Goal: Information Seeking & Learning: Learn about a topic

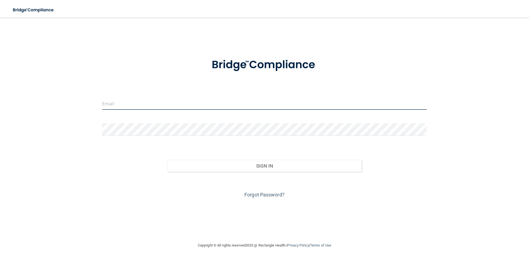
click at [154, 104] on input "email" at bounding box center [264, 103] width 324 height 12
type input "[EMAIL_ADDRESS][DOMAIN_NAME]"
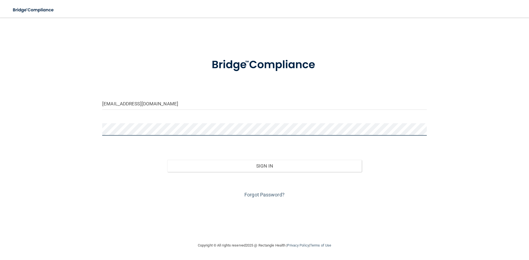
click at [167, 160] on button "Sign In" at bounding box center [264, 166] width 195 height 12
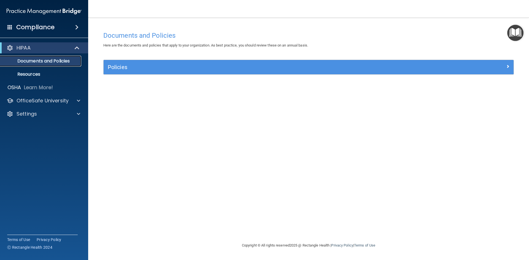
click at [58, 62] on p "Documents and Policies" at bounding box center [41, 61] width 75 height 6
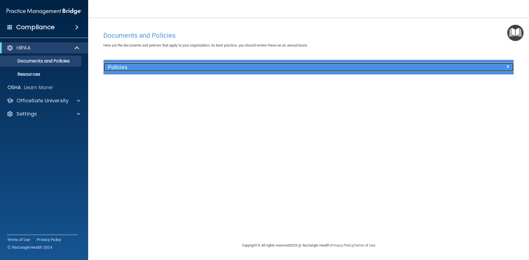
click at [143, 71] on div "Policies" at bounding box center [257, 67] width 307 height 9
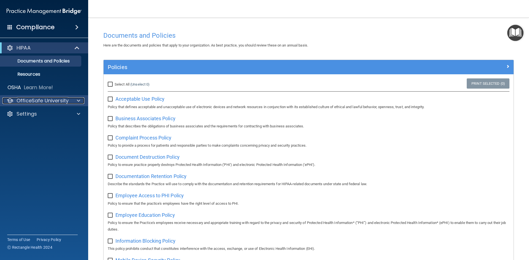
click at [34, 103] on p "OfficeSafe University" at bounding box center [43, 100] width 52 height 7
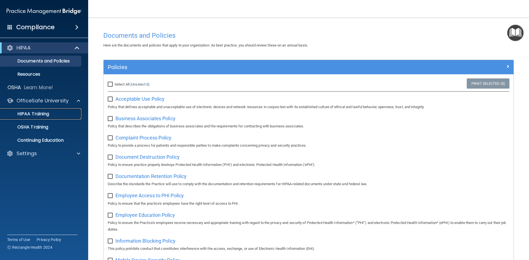
click at [39, 112] on p "HIPAA Training" at bounding box center [26, 114] width 45 height 6
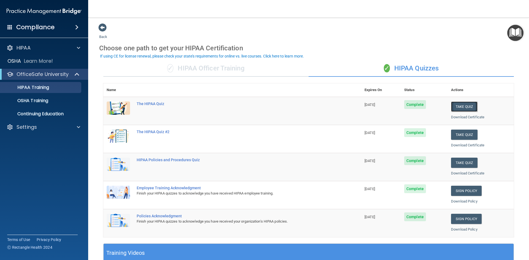
click at [451, 104] on button "Take Quiz" at bounding box center [464, 107] width 26 height 10
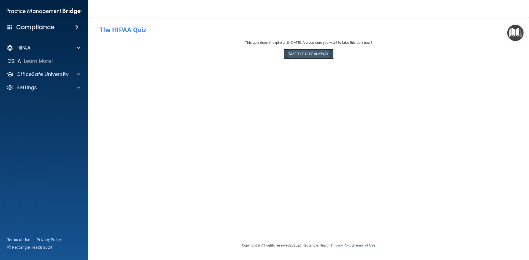
click at [301, 56] on button "Take the quiz anyway!" at bounding box center [308, 54] width 50 height 10
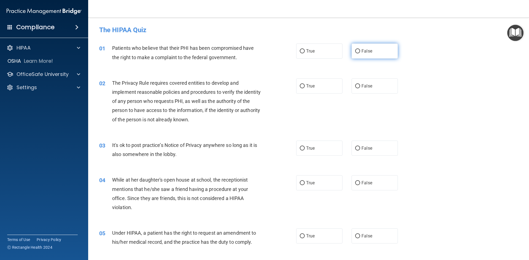
click at [358, 50] on label "False" at bounding box center [374, 51] width 46 height 15
click at [358, 50] on input "False" at bounding box center [357, 51] width 5 height 4
radio input "true"
click at [314, 83] on label "True" at bounding box center [319, 85] width 46 height 15
click at [305, 84] on input "True" at bounding box center [302, 86] width 5 height 4
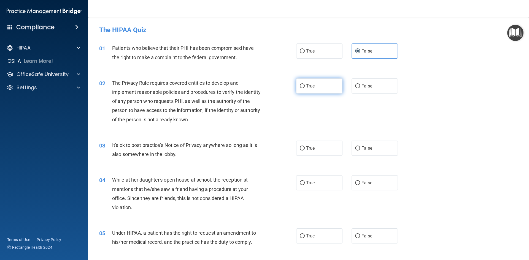
radio input "true"
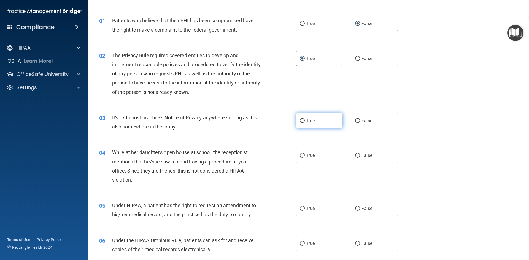
click at [302, 120] on input "True" at bounding box center [302, 121] width 5 height 4
radio input "true"
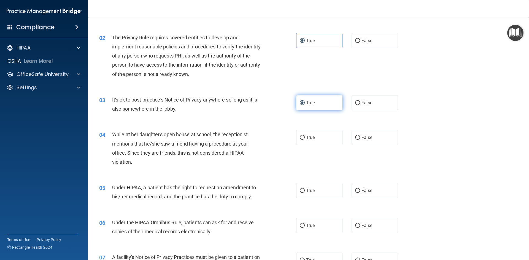
scroll to position [55, 0]
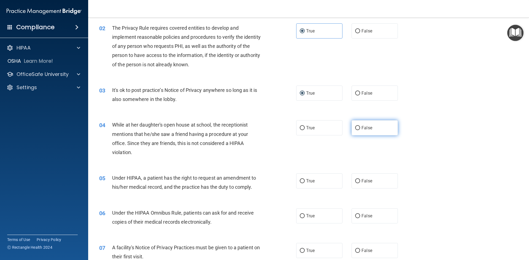
click at [363, 130] on span "False" at bounding box center [366, 127] width 11 height 5
click at [360, 130] on input "False" at bounding box center [357, 128] width 5 height 4
radio input "true"
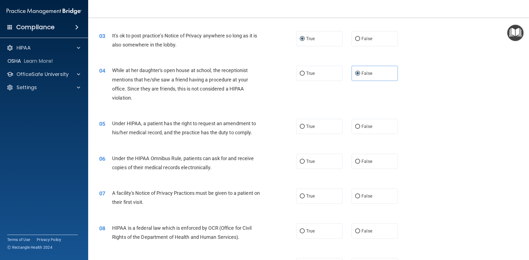
scroll to position [110, 0]
click at [318, 129] on label "True" at bounding box center [319, 125] width 46 height 15
click at [305, 128] on input "True" at bounding box center [302, 126] width 5 height 4
radio input "true"
click at [306, 161] on span "True" at bounding box center [310, 160] width 9 height 5
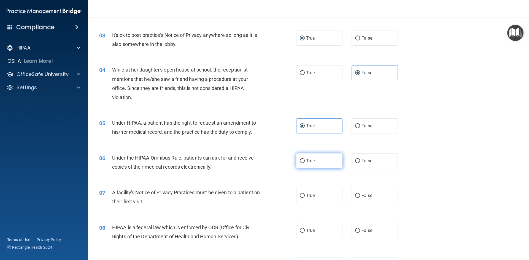
click at [305, 161] on input "True" at bounding box center [302, 161] width 5 height 4
radio input "true"
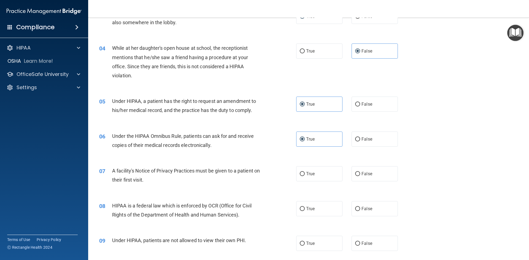
scroll to position [165, 0]
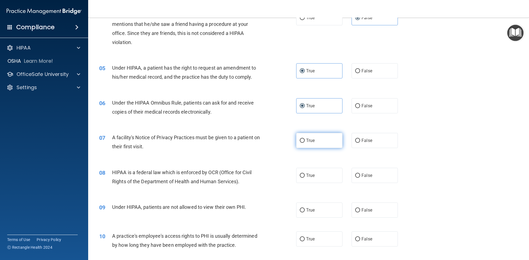
click at [311, 142] on span "True" at bounding box center [310, 140] width 9 height 5
click at [305, 142] on input "True" at bounding box center [302, 141] width 5 height 4
radio input "true"
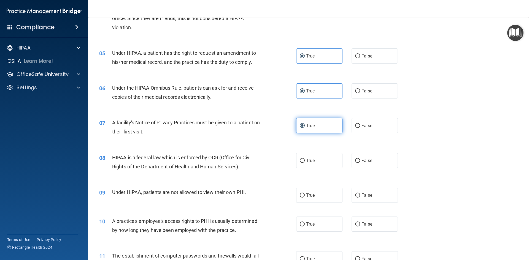
scroll to position [193, 0]
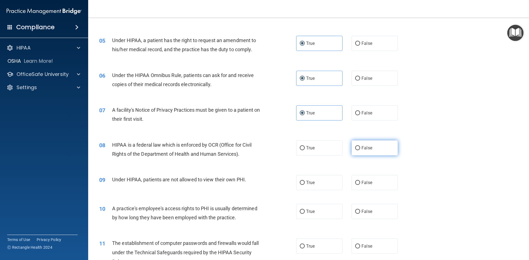
click at [366, 151] on label "False" at bounding box center [374, 147] width 46 height 15
click at [360, 150] on input "False" at bounding box center [357, 148] width 5 height 4
radio input "true"
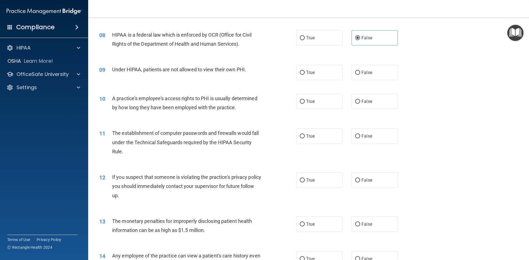
scroll to position [330, 0]
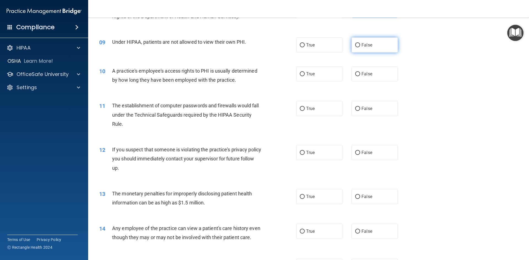
click at [372, 44] on label "False" at bounding box center [374, 44] width 46 height 15
click at [360, 44] on input "False" at bounding box center [357, 45] width 5 height 4
radio input "true"
click at [305, 80] on label "True" at bounding box center [319, 73] width 46 height 15
click at [305, 76] on input "True" at bounding box center [302, 74] width 5 height 4
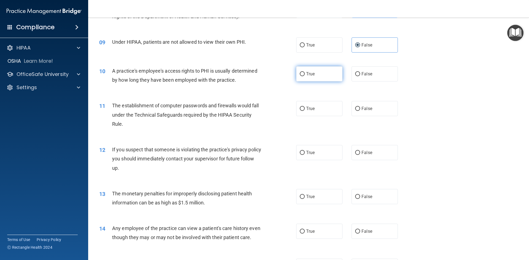
radio input "true"
click at [355, 72] on input "False" at bounding box center [357, 74] width 5 height 4
radio input "true"
radio input "false"
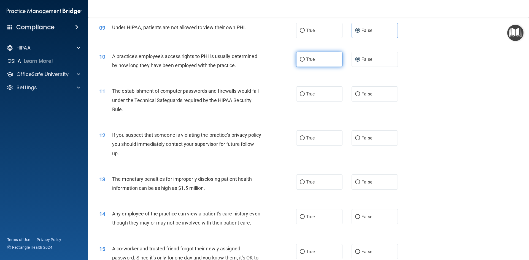
scroll to position [355, 0]
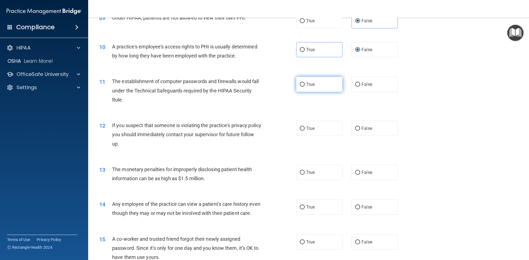
click at [312, 83] on span "True" at bounding box center [310, 84] width 9 height 5
click at [305, 83] on input "True" at bounding box center [302, 85] width 5 height 4
radio input "true"
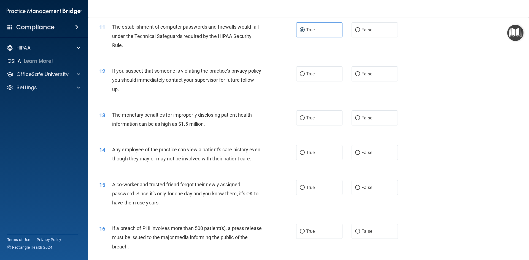
scroll to position [410, 0]
click at [307, 69] on label "True" at bounding box center [319, 73] width 46 height 15
click at [305, 72] on input "True" at bounding box center [302, 74] width 5 height 4
radio input "true"
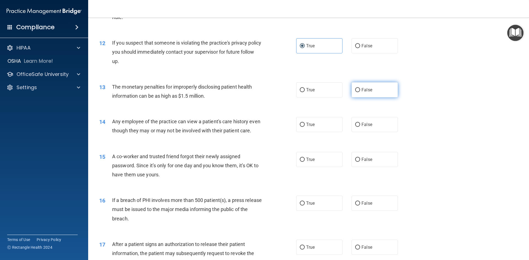
click at [366, 88] on span "False" at bounding box center [366, 89] width 11 height 5
click at [360, 88] on input "False" at bounding box center [357, 90] width 5 height 4
radio input "true"
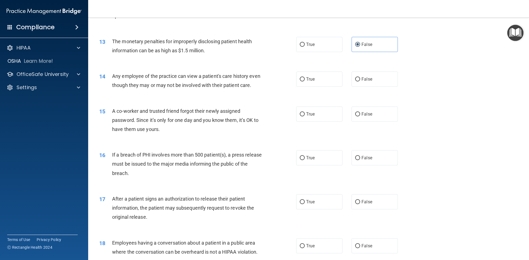
scroll to position [492, 0]
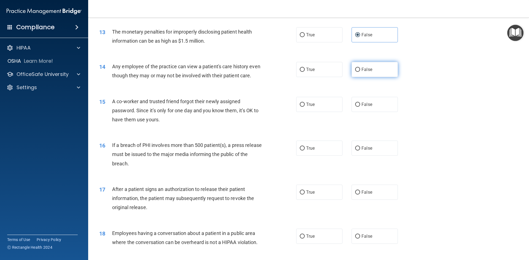
click at [375, 75] on label "False" at bounding box center [374, 69] width 46 height 15
click at [360, 72] on input "False" at bounding box center [357, 70] width 5 height 4
radio input "true"
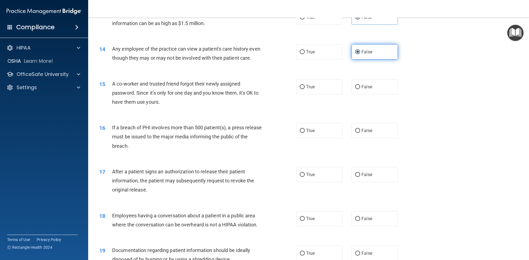
scroll to position [520, 0]
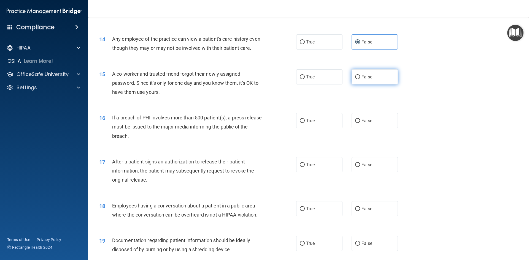
click at [367, 80] on span "False" at bounding box center [366, 76] width 11 height 5
click at [360, 79] on input "False" at bounding box center [357, 77] width 5 height 4
radio input "true"
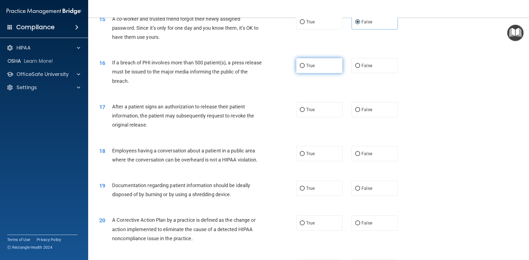
click at [311, 68] on span "True" at bounding box center [310, 65] width 9 height 5
click at [305, 68] on input "True" at bounding box center [302, 66] width 5 height 4
radio input "true"
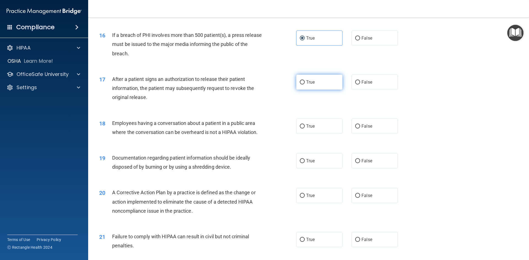
click at [306, 85] on span "True" at bounding box center [310, 82] width 9 height 5
click at [305, 85] on input "True" at bounding box center [302, 82] width 5 height 4
radio input "true"
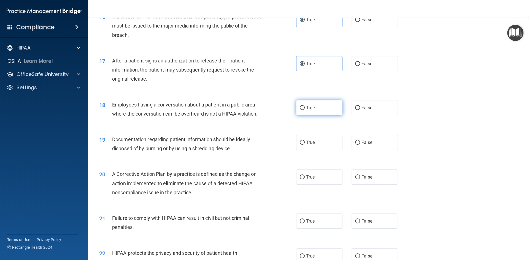
scroll to position [658, 0]
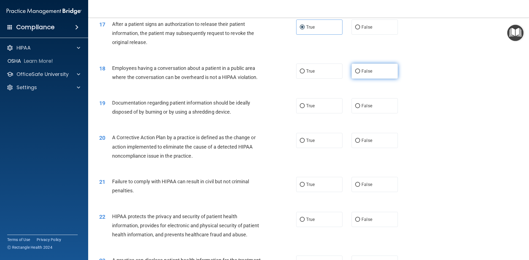
click at [373, 79] on label "False" at bounding box center [374, 71] width 46 height 15
click at [360, 74] on input "False" at bounding box center [357, 71] width 5 height 4
radio input "true"
click at [324, 113] on label "True" at bounding box center [319, 105] width 46 height 15
click at [305, 108] on input "True" at bounding box center [302, 106] width 5 height 4
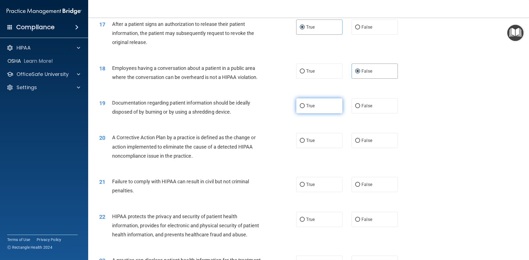
radio input "true"
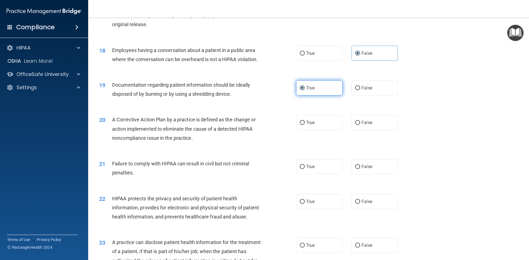
scroll to position [685, 0]
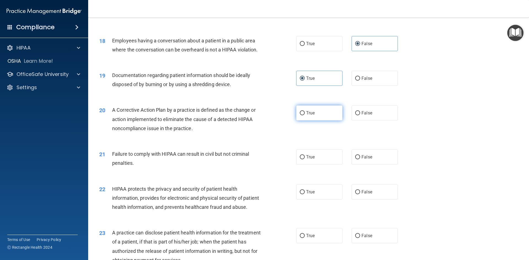
click at [318, 118] on label "True" at bounding box center [319, 112] width 46 height 15
click at [305, 115] on input "True" at bounding box center [302, 113] width 5 height 4
radio input "true"
click at [309, 160] on span "True" at bounding box center [310, 157] width 9 height 5
click at [305, 159] on input "True" at bounding box center [302, 157] width 5 height 4
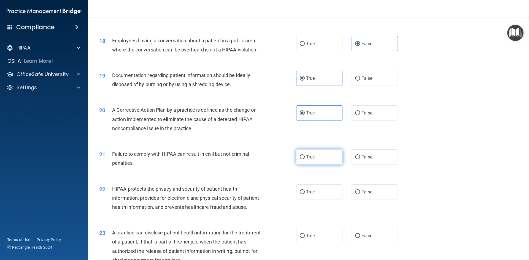
radio input "true"
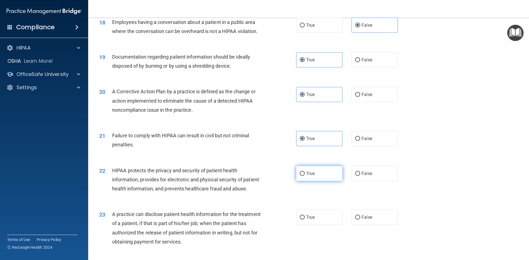
scroll to position [740, 0]
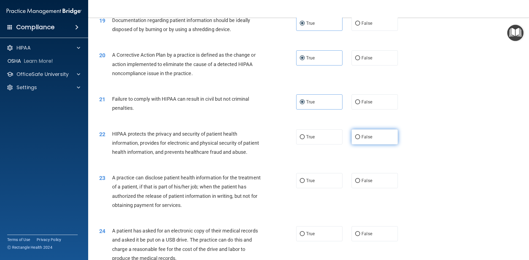
click at [351, 145] on label "False" at bounding box center [374, 136] width 46 height 15
click at [355, 139] on input "False" at bounding box center [357, 137] width 5 height 4
radio input "true"
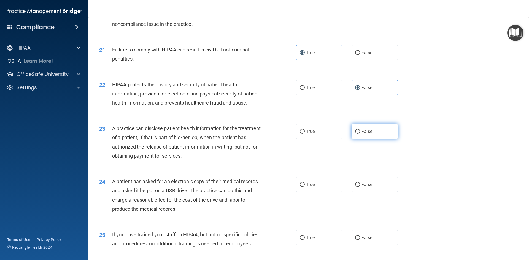
scroll to position [795, 0]
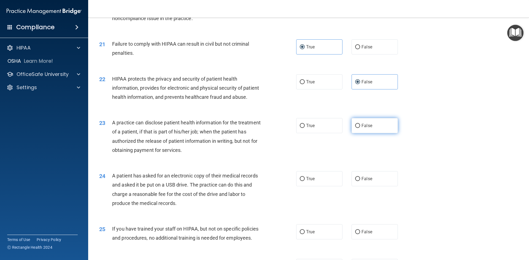
click at [353, 133] on label "False" at bounding box center [374, 125] width 46 height 15
click at [355, 128] on input "False" at bounding box center [357, 126] width 5 height 4
radio input "true"
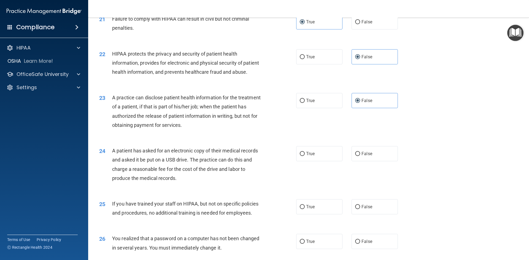
scroll to position [850, 0]
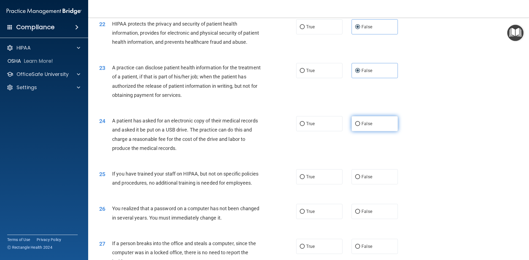
click at [355, 126] on input "False" at bounding box center [357, 124] width 5 height 4
radio input "true"
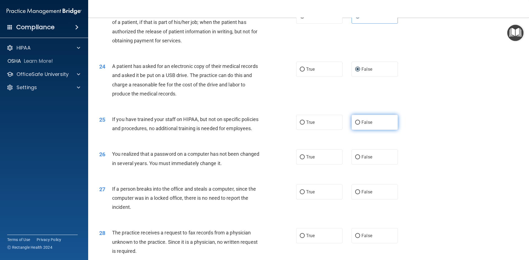
scroll to position [906, 0]
click at [356, 129] on label "False" at bounding box center [374, 121] width 46 height 15
click at [356, 124] on input "False" at bounding box center [357, 122] width 5 height 4
radio input "true"
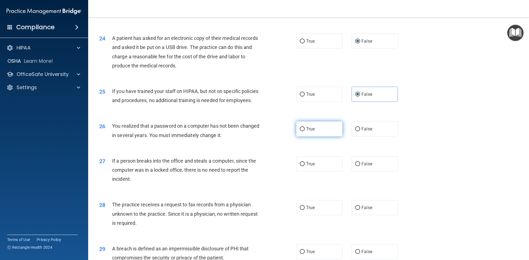
click at [323, 137] on label "True" at bounding box center [319, 128] width 46 height 15
click at [305, 131] on input "True" at bounding box center [302, 129] width 5 height 4
radio input "true"
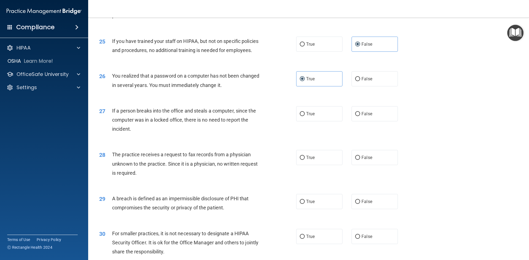
scroll to position [988, 0]
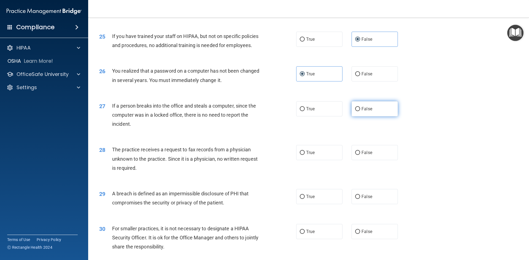
click at [374, 116] on label "False" at bounding box center [374, 108] width 46 height 15
click at [360, 111] on input "False" at bounding box center [357, 109] width 5 height 4
radio input "true"
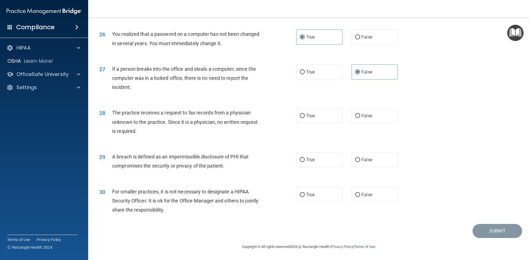
scroll to position [1043, 0]
click at [361, 116] on span "False" at bounding box center [366, 115] width 11 height 5
click at [360, 116] on input "False" at bounding box center [357, 116] width 5 height 4
radio input "true"
click at [332, 120] on label "True" at bounding box center [319, 115] width 46 height 15
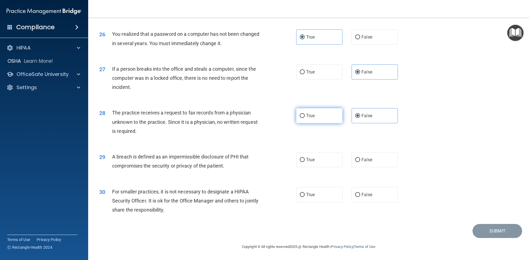
click at [305, 118] on input "True" at bounding box center [302, 116] width 5 height 4
radio input "true"
radio input "false"
click at [360, 166] on label "False" at bounding box center [374, 159] width 46 height 15
click at [360, 162] on input "False" at bounding box center [357, 160] width 5 height 4
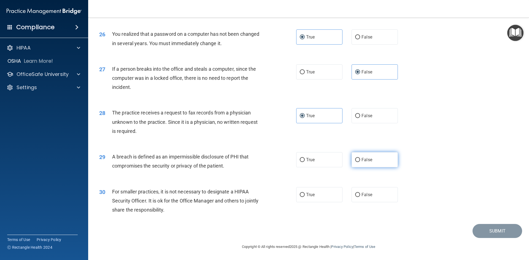
radio input "true"
click at [306, 196] on span "True" at bounding box center [310, 194] width 9 height 5
click at [304, 196] on input "True" at bounding box center [302, 195] width 5 height 4
radio input "true"
click at [484, 232] on button "Submit" at bounding box center [497, 231] width 50 height 14
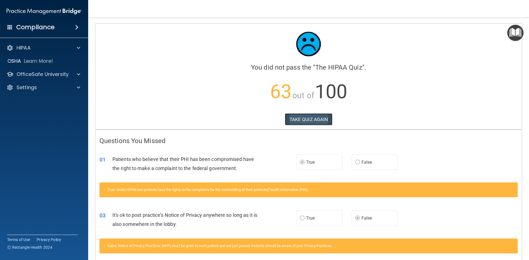
click at [312, 120] on button "TAKE QUIZ AGAIN" at bounding box center [309, 119] width 48 height 12
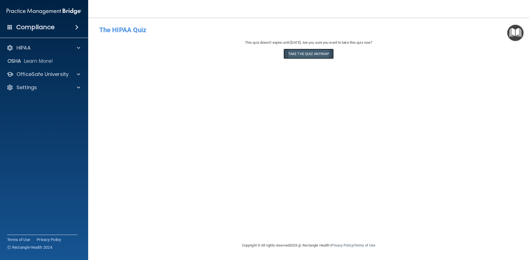
click at [302, 56] on button "Take the quiz anyway!" at bounding box center [308, 54] width 50 height 10
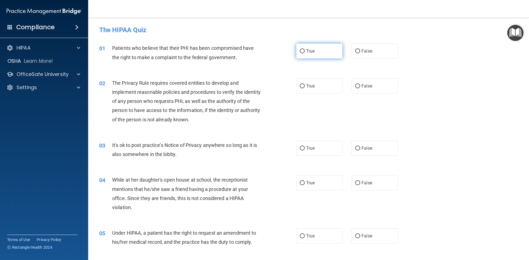
click at [301, 54] on label "True" at bounding box center [319, 51] width 46 height 15
click at [301, 53] on input "True" at bounding box center [302, 51] width 5 height 4
radio input "true"
drag, startPoint x: 302, startPoint y: 83, endPoint x: 314, endPoint y: 101, distance: 22.1
click at [302, 83] on label "True" at bounding box center [319, 85] width 46 height 15
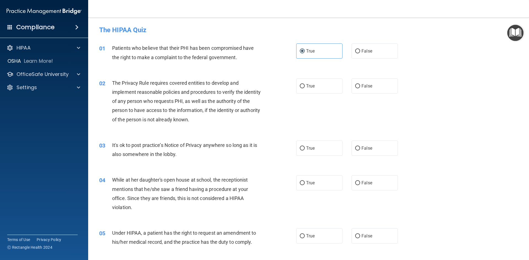
click at [302, 84] on input "True" at bounding box center [302, 86] width 5 height 4
radio input "true"
click at [361, 149] on span "False" at bounding box center [366, 148] width 11 height 5
click at [359, 149] on input "False" at bounding box center [357, 149] width 5 height 4
radio input "true"
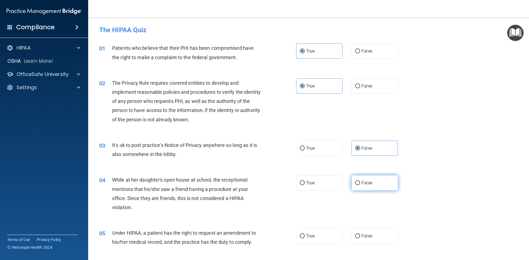
click at [364, 181] on span "False" at bounding box center [366, 182] width 11 height 5
click at [360, 181] on input "False" at bounding box center [357, 183] width 5 height 4
radio input "true"
click at [327, 235] on label "True" at bounding box center [319, 236] width 46 height 15
click at [305, 235] on input "True" at bounding box center [302, 236] width 5 height 4
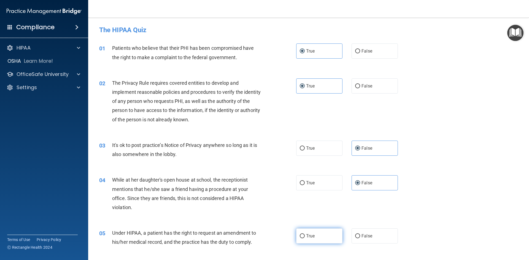
radio input "true"
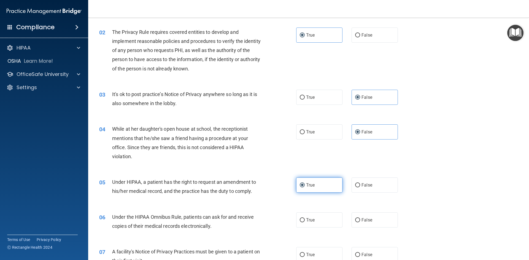
scroll to position [55, 0]
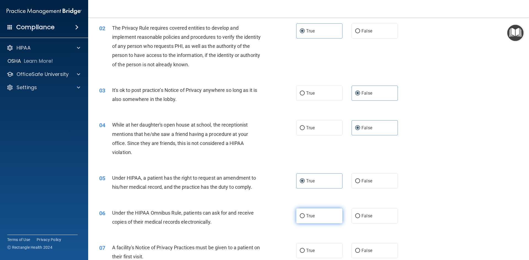
click at [316, 222] on label "True" at bounding box center [319, 215] width 46 height 15
click at [305, 218] on input "True" at bounding box center [302, 216] width 5 height 4
radio input "true"
click at [368, 188] on label "False" at bounding box center [374, 181] width 46 height 15
click at [360, 183] on input "False" at bounding box center [357, 181] width 5 height 4
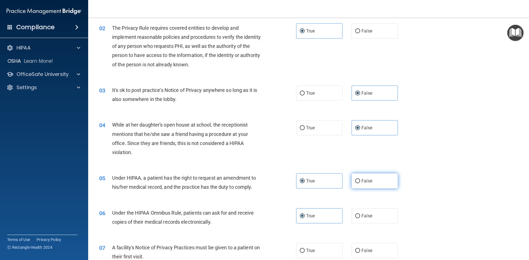
radio input "true"
radio input "false"
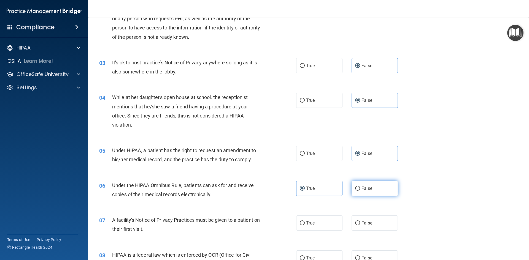
scroll to position [110, 0]
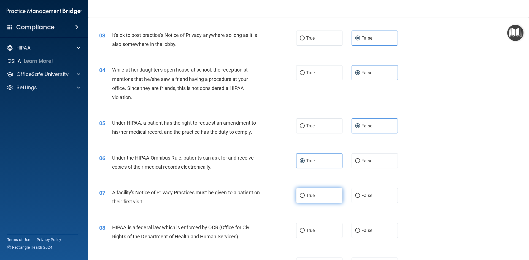
click at [321, 194] on label "True" at bounding box center [319, 195] width 46 height 15
click at [305, 194] on input "True" at bounding box center [302, 196] width 5 height 4
radio input "true"
click at [318, 228] on label "True" at bounding box center [319, 230] width 46 height 15
click at [305, 229] on input "True" at bounding box center [302, 231] width 5 height 4
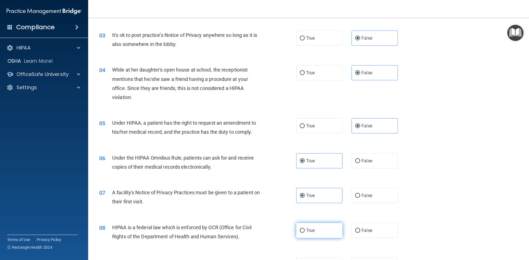
radio input "true"
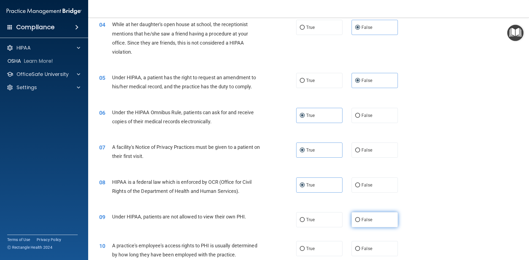
scroll to position [165, 0]
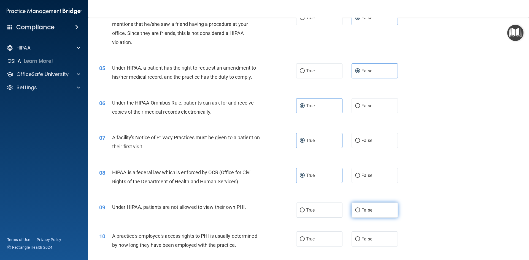
click at [373, 210] on label "False" at bounding box center [374, 210] width 46 height 15
click at [360, 210] on input "False" at bounding box center [357, 210] width 5 height 4
radio input "true"
click at [370, 240] on label "False" at bounding box center [374, 239] width 46 height 15
click at [360, 240] on input "False" at bounding box center [357, 239] width 5 height 4
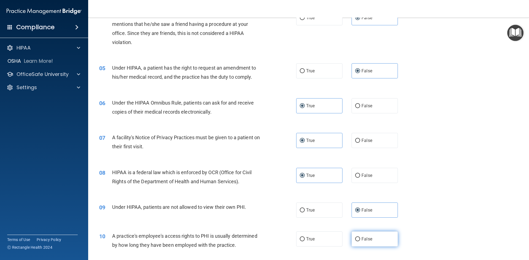
radio input "true"
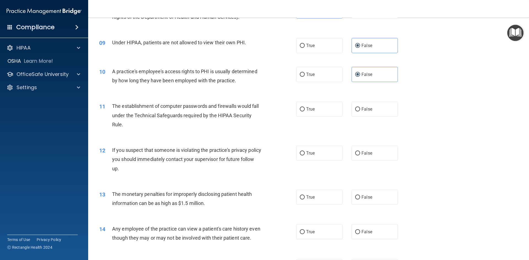
scroll to position [330, 0]
drag, startPoint x: 307, startPoint y: 105, endPoint x: 307, endPoint y: 116, distance: 11.0
click at [307, 105] on label "True" at bounding box center [319, 108] width 46 height 15
click at [305, 107] on input "True" at bounding box center [302, 109] width 5 height 4
radio input "true"
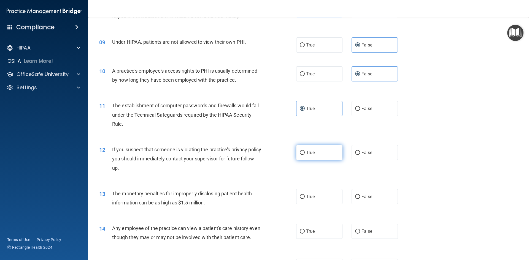
click at [310, 151] on span "True" at bounding box center [310, 152] width 9 height 5
click at [305, 151] on input "True" at bounding box center [302, 153] width 5 height 4
radio input "true"
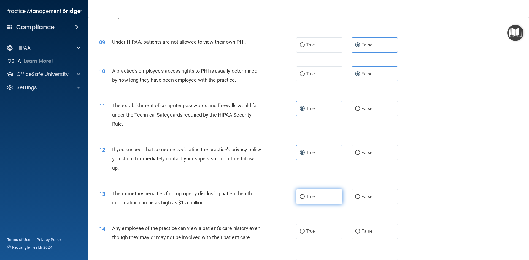
click at [317, 192] on label "True" at bounding box center [319, 196] width 46 height 15
click at [305, 195] on input "True" at bounding box center [302, 197] width 5 height 4
radio input "true"
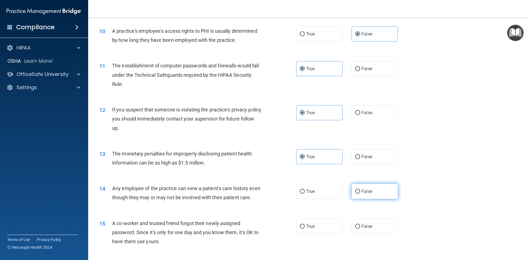
scroll to position [386, 0]
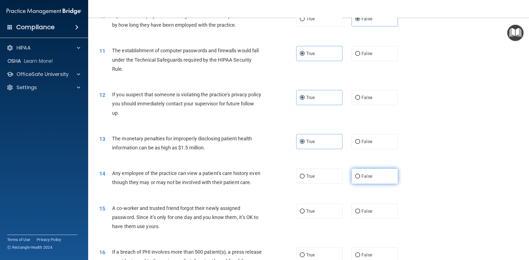
click at [362, 180] on label "False" at bounding box center [374, 176] width 46 height 15
click at [360, 179] on input "False" at bounding box center [357, 177] width 5 height 4
radio input "true"
drag, startPoint x: 366, startPoint y: 216, endPoint x: 358, endPoint y: 217, distance: 8.4
click at [366, 216] on label "False" at bounding box center [374, 211] width 46 height 15
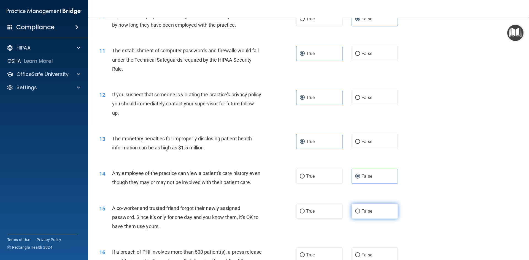
click at [360, 214] on input "False" at bounding box center [357, 212] width 5 height 4
radio input "true"
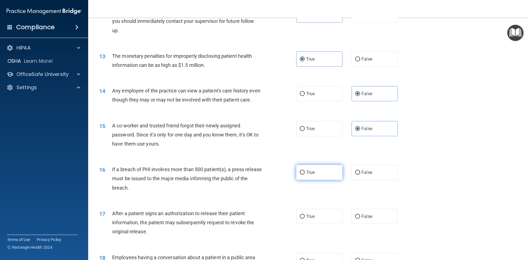
click at [306, 175] on span "True" at bounding box center [310, 172] width 9 height 5
click at [305, 175] on input "True" at bounding box center [302, 173] width 5 height 4
radio input "true"
click at [303, 224] on label "True" at bounding box center [319, 216] width 46 height 15
click at [303, 219] on input "True" at bounding box center [302, 217] width 5 height 4
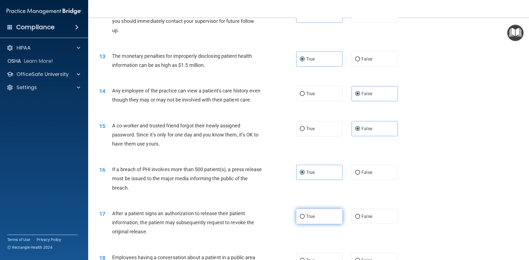
radio input "true"
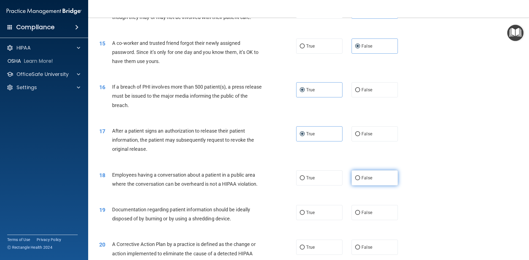
click at [365, 181] on span "False" at bounding box center [366, 177] width 11 height 5
click at [360, 180] on input "False" at bounding box center [357, 178] width 5 height 4
radio input "true"
click at [307, 215] on span "True" at bounding box center [310, 212] width 9 height 5
click at [305, 215] on input "True" at bounding box center [302, 213] width 5 height 4
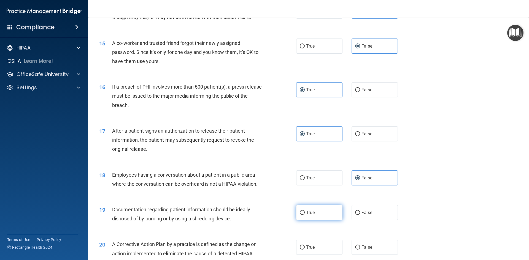
radio input "true"
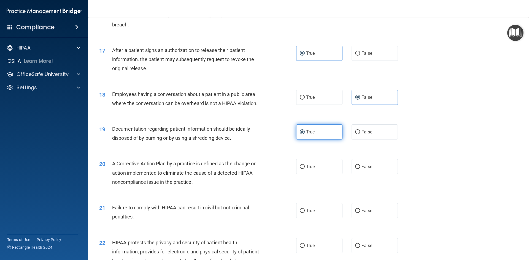
scroll to position [633, 0]
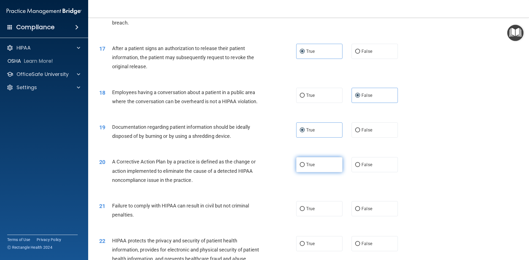
click at [306, 167] on span "True" at bounding box center [310, 164] width 9 height 5
click at [305, 167] on input "True" at bounding box center [302, 165] width 5 height 4
radio input "true"
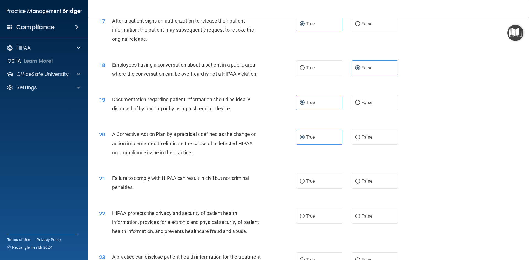
scroll to position [689, 0]
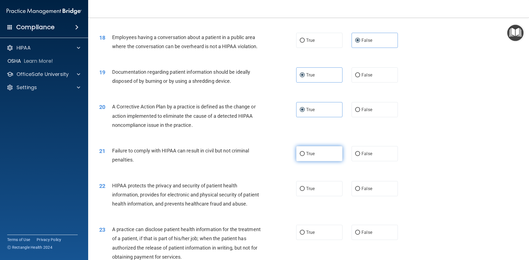
click at [308, 156] on span "True" at bounding box center [310, 153] width 9 height 5
click at [305, 156] on input "True" at bounding box center [302, 154] width 5 height 4
radio input "true"
click at [358, 192] on label "False" at bounding box center [374, 188] width 46 height 15
click at [358, 191] on input "False" at bounding box center [357, 189] width 5 height 4
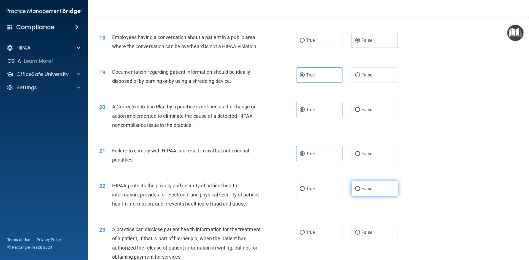
radio input "true"
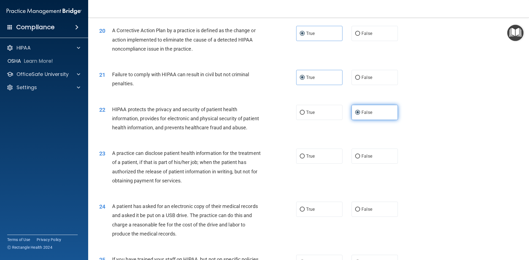
scroll to position [771, 0]
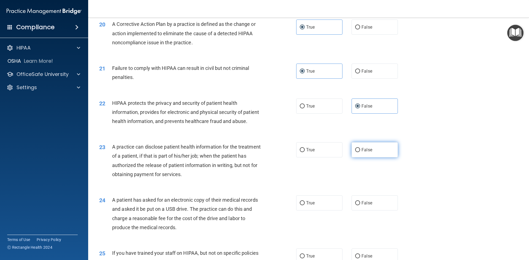
click at [368, 153] on span "False" at bounding box center [366, 149] width 11 height 5
click at [360, 152] on input "False" at bounding box center [357, 150] width 5 height 4
radio input "true"
click at [317, 211] on label "True" at bounding box center [319, 203] width 46 height 15
click at [305, 205] on input "True" at bounding box center [302, 203] width 5 height 4
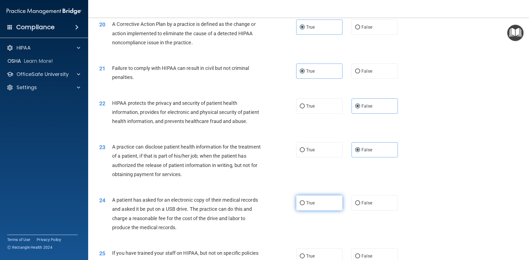
radio input "true"
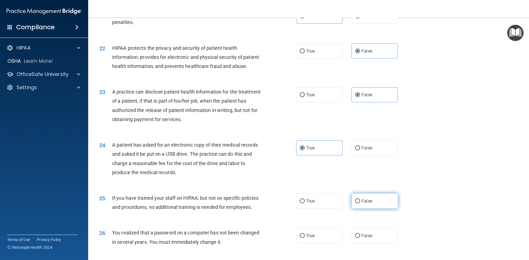
click at [380, 209] on label "False" at bounding box center [374, 201] width 46 height 15
click at [360, 204] on input "False" at bounding box center [357, 201] width 5 height 4
radio input "true"
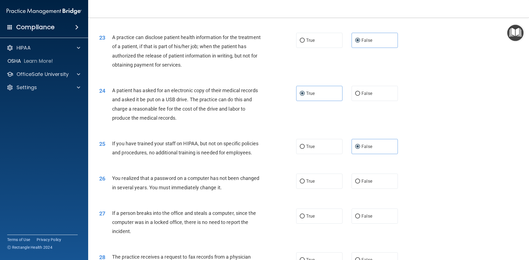
scroll to position [881, 0]
click at [320, 188] on label "True" at bounding box center [319, 180] width 46 height 15
click at [305, 183] on input "True" at bounding box center [302, 181] width 5 height 4
radio input "true"
click at [360, 223] on label "False" at bounding box center [374, 215] width 46 height 15
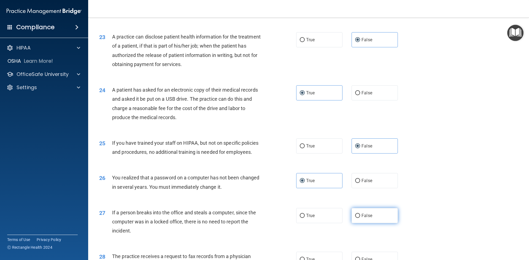
click at [360, 218] on input "False" at bounding box center [357, 216] width 5 height 4
radio input "true"
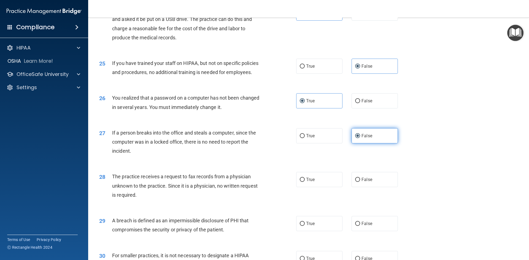
scroll to position [964, 0]
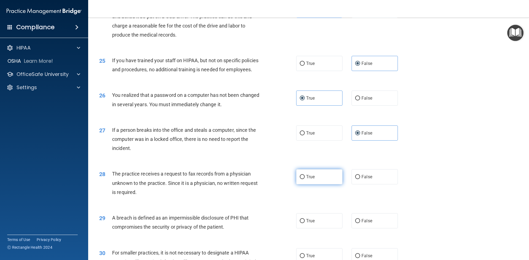
drag, startPoint x: 358, startPoint y: 197, endPoint x: 324, endPoint y: 196, distance: 33.9
click at [358, 185] on label "False" at bounding box center [374, 176] width 46 height 15
click at [358, 179] on input "False" at bounding box center [357, 177] width 5 height 4
radio input "true"
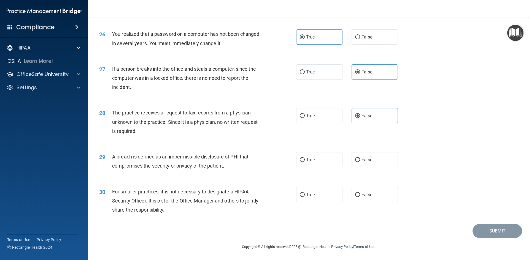
scroll to position [1043, 0]
drag, startPoint x: 313, startPoint y: 166, endPoint x: 348, endPoint y: 194, distance: 45.7
click at [313, 166] on label "True" at bounding box center [319, 159] width 46 height 15
click at [305, 162] on input "True" at bounding box center [302, 160] width 5 height 4
radio input "true"
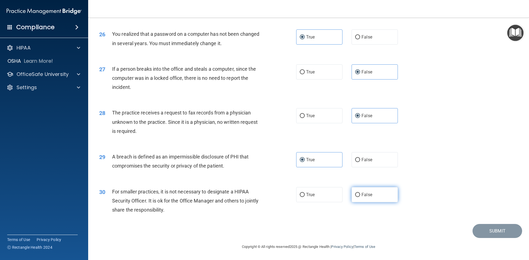
click at [352, 197] on label "False" at bounding box center [374, 194] width 46 height 15
click at [355, 197] on input "False" at bounding box center [357, 195] width 5 height 4
radio input "true"
click at [497, 229] on button "Submit" at bounding box center [497, 231] width 50 height 14
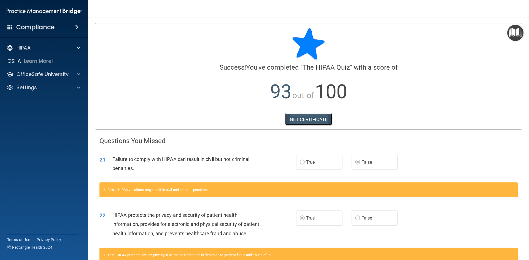
click at [322, 120] on link "GET CERTIFICATE" at bounding box center [308, 119] width 47 height 12
click at [45, 59] on p "Learn More!" at bounding box center [38, 61] width 29 height 7
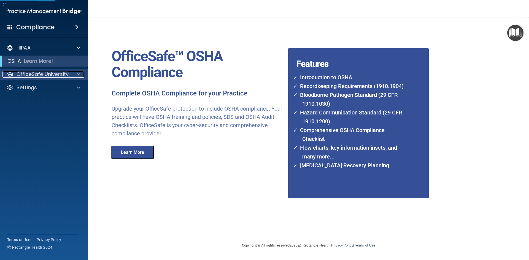
click at [43, 73] on p "OfficeSafe University" at bounding box center [43, 74] width 52 height 7
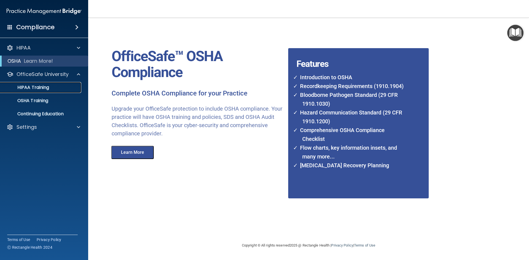
click at [44, 88] on p "HIPAA Training" at bounding box center [26, 88] width 45 height 6
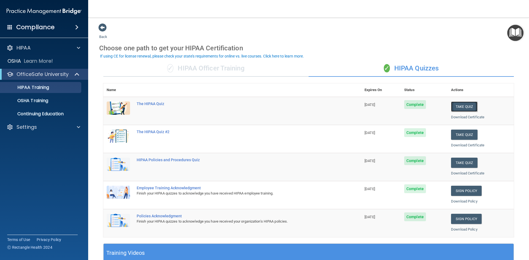
click at [460, 105] on button "Take Quiz" at bounding box center [464, 107] width 26 height 10
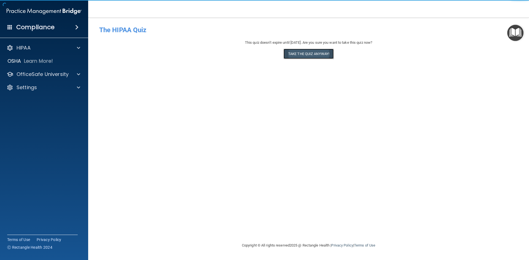
click at [311, 54] on button "Take the quiz anyway!" at bounding box center [308, 54] width 50 height 10
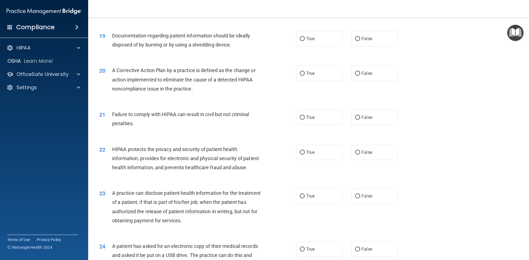
scroll to position [658, 0]
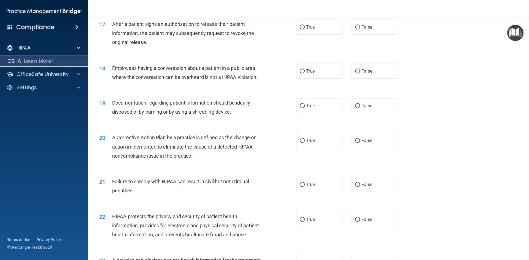
click at [37, 61] on p "Learn More!" at bounding box center [38, 61] width 29 height 7
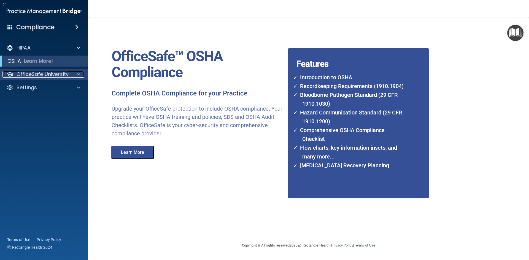
click at [38, 77] on p "OfficeSafe University" at bounding box center [43, 74] width 52 height 7
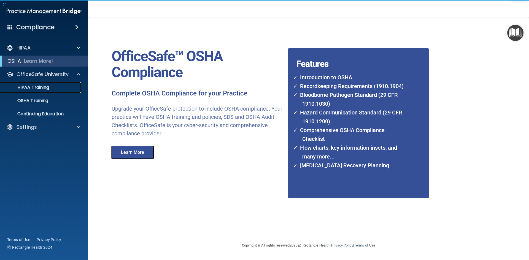
click at [33, 91] on link "HIPAA Training" at bounding box center [37, 87] width 87 height 11
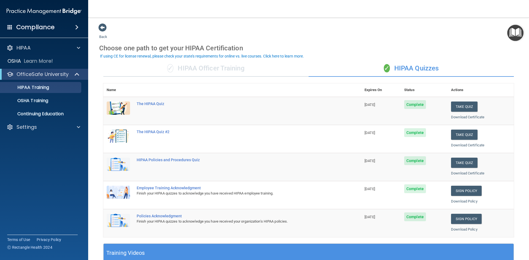
click at [177, 69] on div "✓ HIPAA Officer Training" at bounding box center [205, 68] width 205 height 17
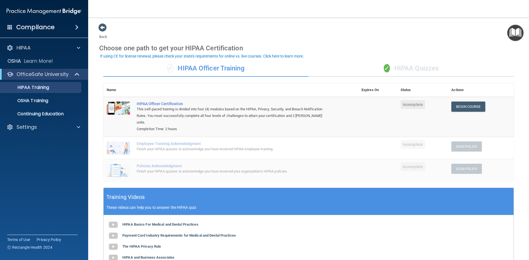
click at [390, 70] on div "✓ HIPAA Quizzes" at bounding box center [410, 68] width 205 height 17
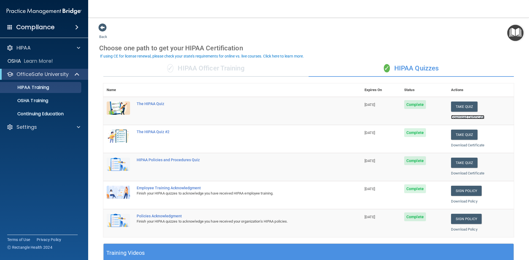
click at [458, 117] on link "Download Certificate" at bounding box center [467, 117] width 33 height 4
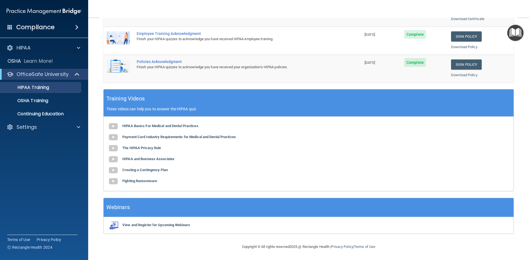
scroll to position [17, 0]
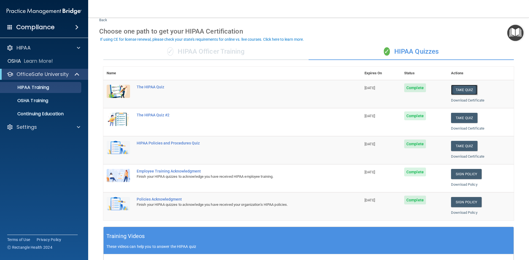
click at [464, 90] on button "Take Quiz" at bounding box center [464, 90] width 26 height 10
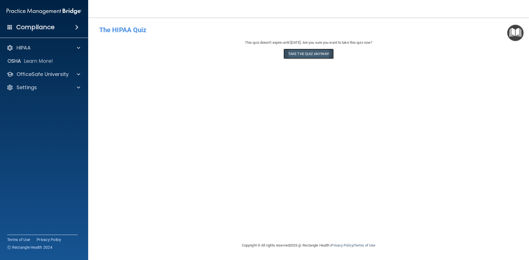
click at [303, 56] on button "Take the quiz anyway!" at bounding box center [308, 54] width 50 height 10
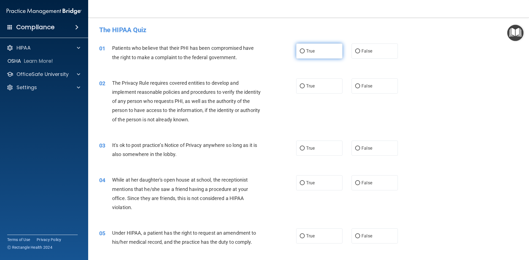
click at [306, 54] on label "True" at bounding box center [319, 51] width 46 height 15
click at [305, 53] on input "True" at bounding box center [302, 51] width 5 height 4
radio input "true"
click at [320, 84] on label "True" at bounding box center [319, 85] width 46 height 15
click at [305, 84] on input "True" at bounding box center [302, 86] width 5 height 4
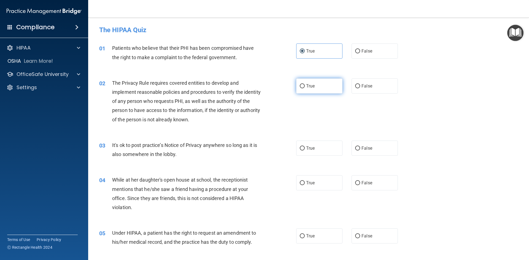
radio input "true"
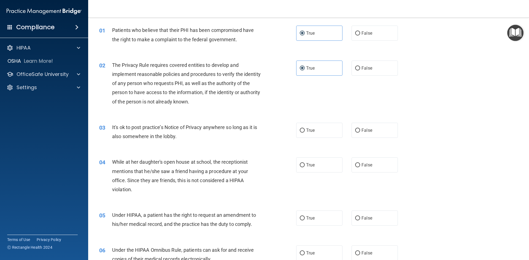
scroll to position [28, 0]
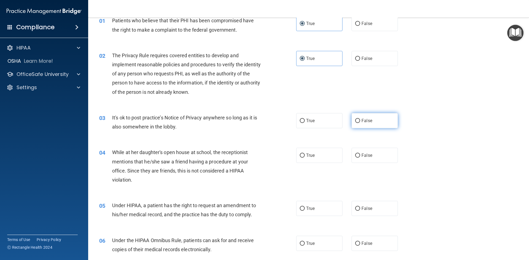
click at [364, 116] on label "False" at bounding box center [374, 120] width 46 height 15
click at [360, 119] on input "False" at bounding box center [357, 121] width 5 height 4
radio input "true"
click at [370, 157] on label "False" at bounding box center [374, 155] width 46 height 15
click at [360, 157] on input "False" at bounding box center [357, 156] width 5 height 4
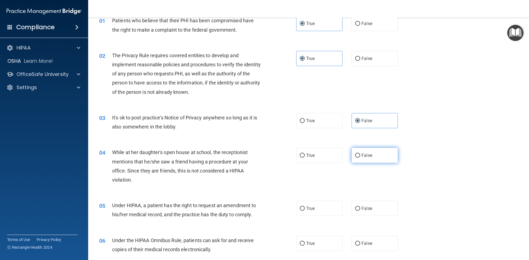
radio input "true"
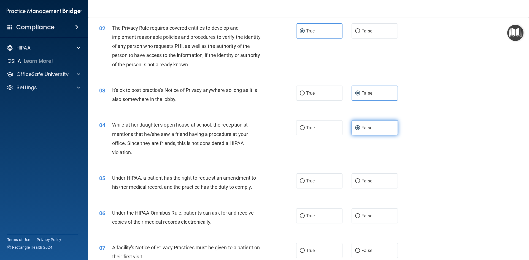
scroll to position [83, 0]
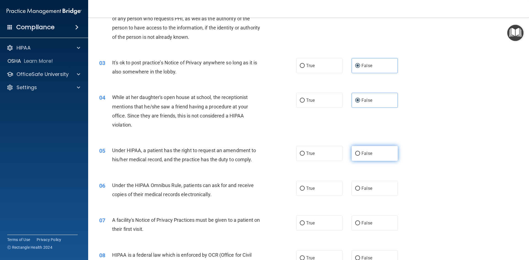
click at [368, 150] on label "False" at bounding box center [374, 153] width 46 height 15
click at [360, 152] on input "False" at bounding box center [357, 154] width 5 height 4
radio input "true"
drag, startPoint x: 317, startPoint y: 182, endPoint x: 317, endPoint y: 197, distance: 14.3
click at [317, 183] on label "True" at bounding box center [319, 188] width 46 height 15
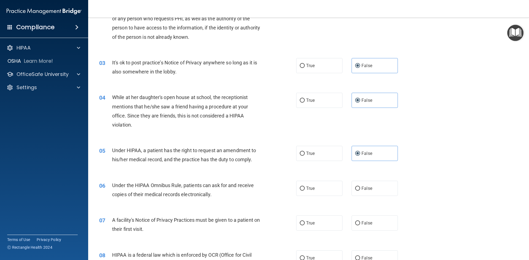
click at [305, 187] on input "True" at bounding box center [302, 189] width 5 height 4
radio input "true"
click at [315, 220] on label "True" at bounding box center [319, 223] width 46 height 15
click at [305, 221] on input "True" at bounding box center [302, 223] width 5 height 4
radio input "true"
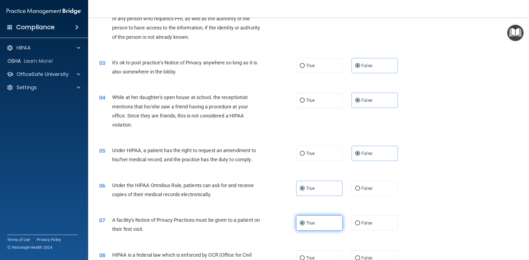
scroll to position [110, 0]
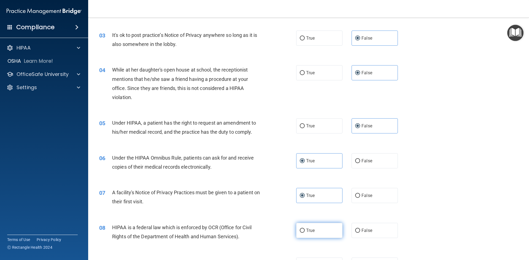
click at [308, 229] on span "True" at bounding box center [310, 230] width 9 height 5
click at [305, 229] on input "True" at bounding box center [302, 231] width 5 height 4
radio input "true"
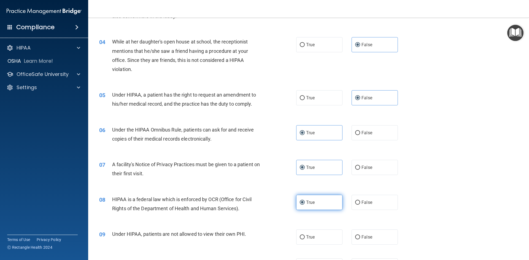
scroll to position [165, 0]
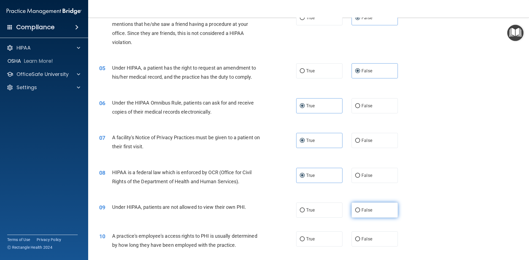
click at [352, 210] on label "False" at bounding box center [374, 210] width 46 height 15
click at [355, 210] on input "False" at bounding box center [357, 210] width 5 height 4
radio input "true"
click at [361, 232] on label "False" at bounding box center [374, 239] width 46 height 15
click at [360, 237] on input "False" at bounding box center [357, 239] width 5 height 4
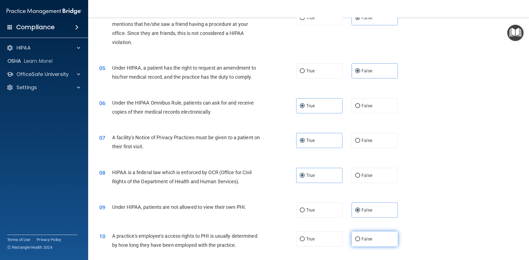
radio input "true"
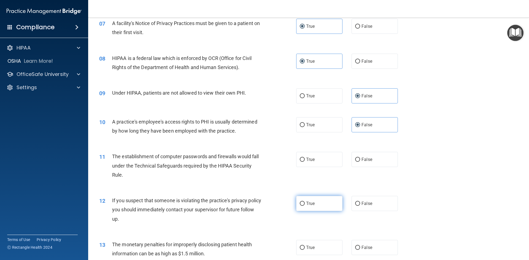
scroll to position [303, 0]
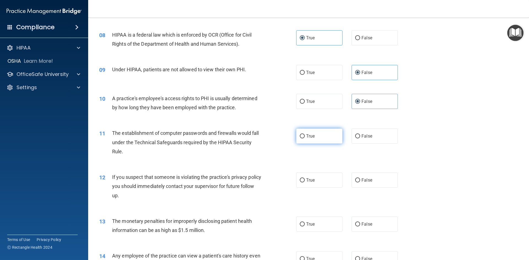
click at [328, 137] on label "True" at bounding box center [319, 136] width 46 height 15
click at [305, 137] on input "True" at bounding box center [302, 136] width 5 height 4
radio input "true"
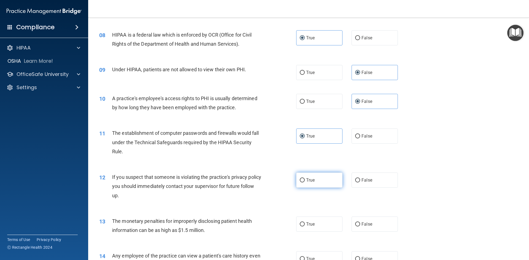
click at [327, 178] on label "True" at bounding box center [319, 180] width 46 height 15
click at [305, 178] on input "True" at bounding box center [302, 180] width 5 height 4
radio input "true"
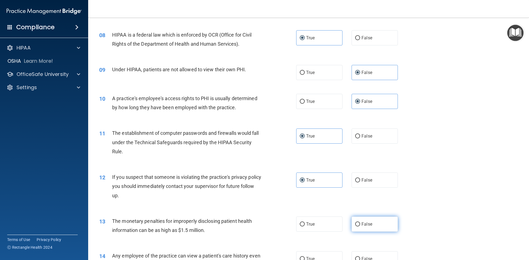
scroll to position [330, 0]
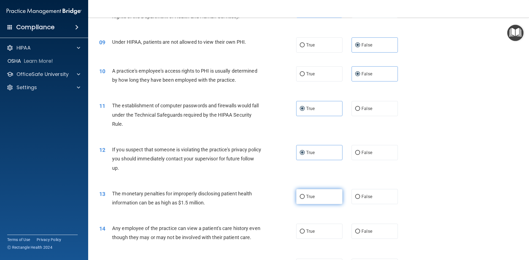
click at [317, 193] on label "True" at bounding box center [319, 196] width 46 height 15
click at [305, 195] on input "True" at bounding box center [302, 197] width 5 height 4
radio input "true"
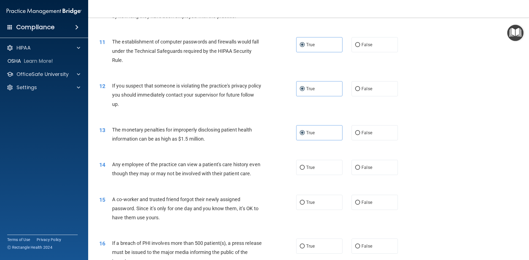
scroll to position [413, 0]
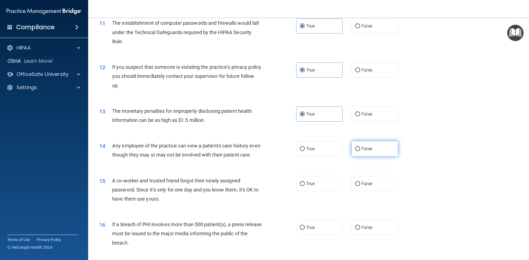
click at [371, 147] on label "False" at bounding box center [374, 148] width 46 height 15
click at [360, 147] on input "False" at bounding box center [357, 149] width 5 height 4
radio input "true"
click at [372, 191] on label "False" at bounding box center [374, 183] width 46 height 15
click at [360, 186] on input "False" at bounding box center [357, 184] width 5 height 4
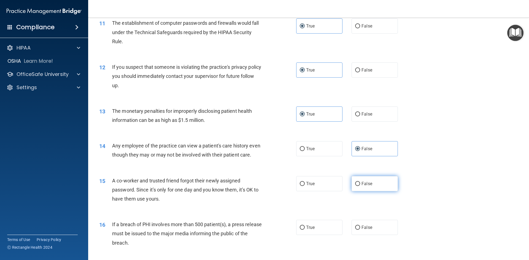
radio input "true"
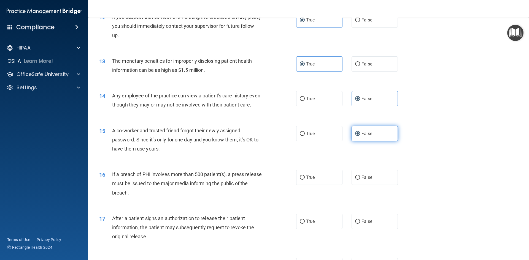
scroll to position [468, 0]
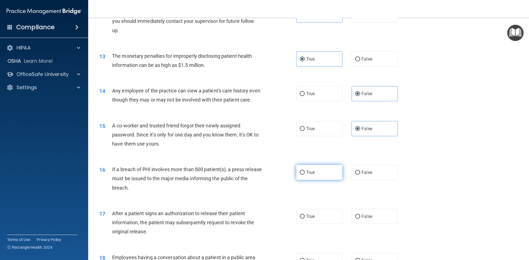
click at [311, 178] on label "True" at bounding box center [319, 172] width 46 height 15
click at [305, 175] on input "True" at bounding box center [302, 173] width 5 height 4
radio input "true"
click at [316, 224] on label "True" at bounding box center [319, 216] width 46 height 15
click at [305, 219] on input "True" at bounding box center [302, 217] width 5 height 4
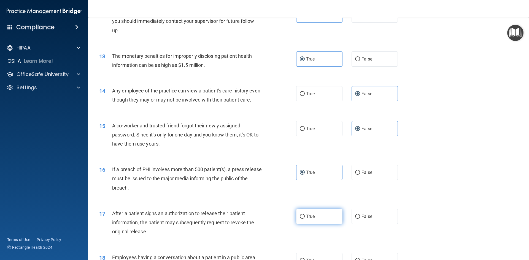
radio input "true"
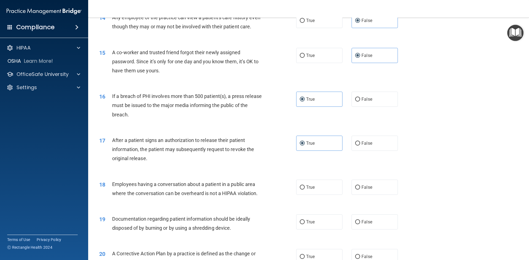
scroll to position [551, 0]
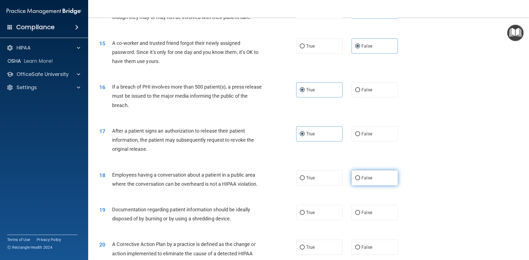
click at [370, 186] on label "False" at bounding box center [374, 177] width 46 height 15
click at [360, 180] on input "False" at bounding box center [357, 178] width 5 height 4
radio input "true"
click at [300, 220] on label "True" at bounding box center [319, 212] width 46 height 15
click at [300, 215] on input "True" at bounding box center [302, 213] width 5 height 4
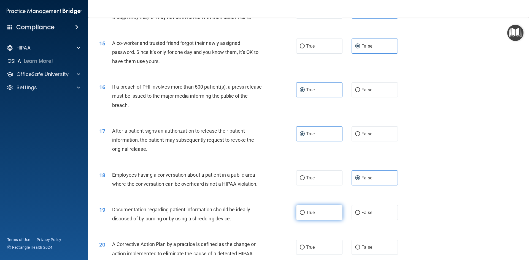
radio input "true"
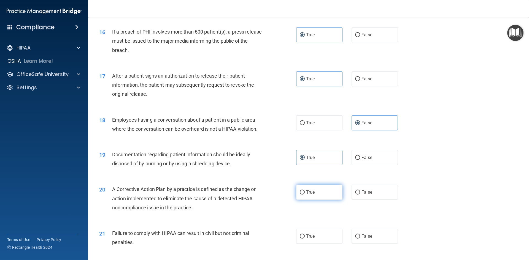
click at [302, 199] on label "True" at bounding box center [319, 192] width 46 height 15
click at [302, 195] on input "True" at bounding box center [302, 193] width 5 height 4
radio input "true"
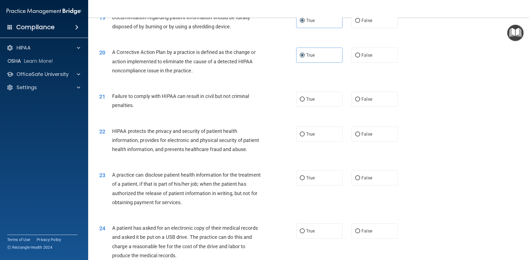
scroll to position [744, 0]
click at [364, 106] on label "False" at bounding box center [374, 98] width 46 height 15
click at [360, 101] on input "False" at bounding box center [357, 99] width 5 height 4
radio input "true"
click at [306, 136] on span "True" at bounding box center [310, 133] width 9 height 5
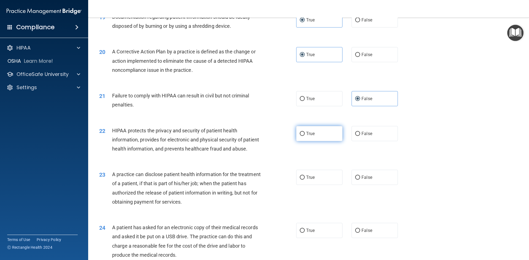
click at [305, 136] on input "True" at bounding box center [302, 134] width 5 height 4
radio input "true"
click at [361, 180] on span "False" at bounding box center [366, 177] width 11 height 5
click at [360, 180] on input "False" at bounding box center [357, 178] width 5 height 4
radio input "true"
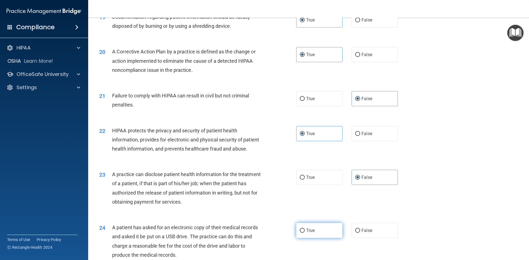
click at [315, 238] on label "True" at bounding box center [319, 230] width 46 height 15
click at [305, 233] on input "True" at bounding box center [302, 231] width 5 height 4
radio input "true"
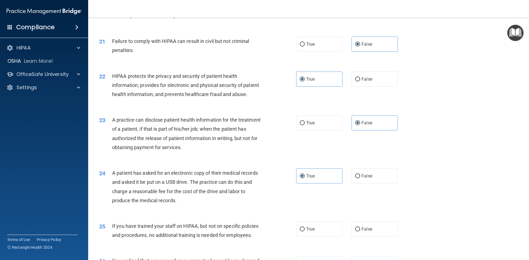
scroll to position [826, 0]
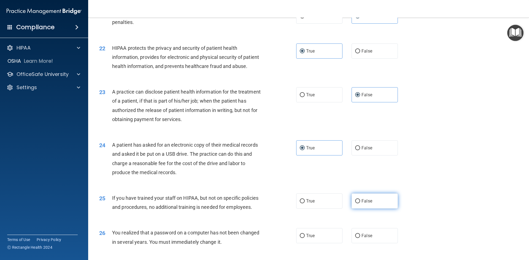
click at [369, 204] on span "False" at bounding box center [366, 201] width 11 height 5
click at [360, 204] on input "False" at bounding box center [357, 201] width 5 height 4
radio input "true"
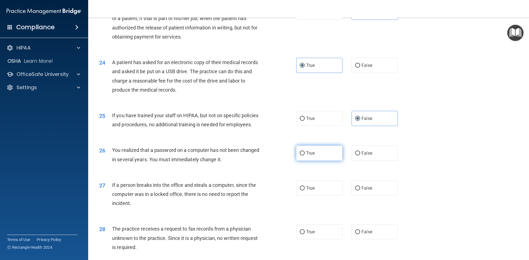
click at [313, 161] on label "True" at bounding box center [319, 153] width 46 height 15
click at [305, 156] on input "True" at bounding box center [302, 153] width 5 height 4
radio input "true"
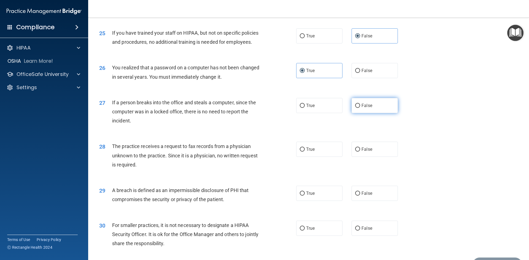
click at [356, 113] on label "False" at bounding box center [374, 105] width 46 height 15
click at [356, 108] on input "False" at bounding box center [357, 106] width 5 height 4
radio input "true"
click at [321, 157] on label "True" at bounding box center [319, 149] width 46 height 15
click at [305, 152] on input "True" at bounding box center [302, 150] width 5 height 4
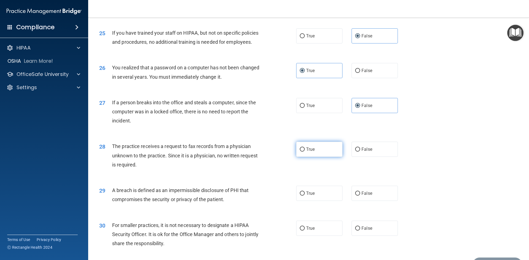
radio input "true"
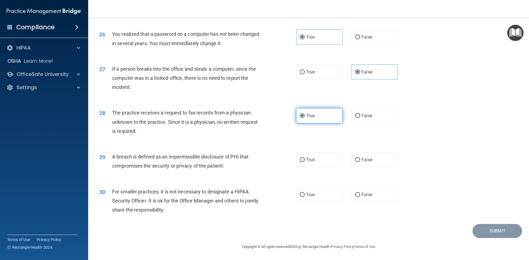
scroll to position [1043, 0]
click at [369, 205] on div "30 For smaller practices, it is not necessary to designate a HIPAA Security Off…" at bounding box center [308, 202] width 427 height 44
drag, startPoint x: 364, startPoint y: 196, endPoint x: 357, endPoint y: 190, distance: 9.2
click at [364, 196] on span "False" at bounding box center [366, 194] width 11 height 5
click at [360, 196] on input "False" at bounding box center [357, 195] width 5 height 4
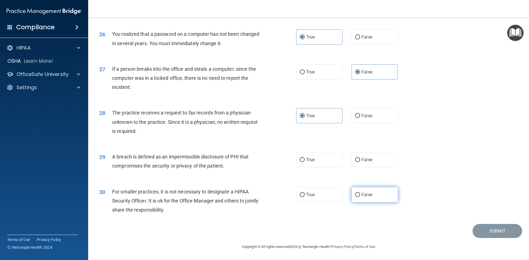
radio input "true"
click at [315, 160] on label "True" at bounding box center [319, 159] width 46 height 15
click at [305, 160] on input "True" at bounding box center [302, 160] width 5 height 4
radio input "true"
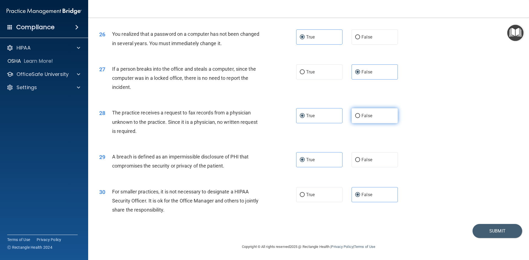
click at [361, 116] on span "False" at bounding box center [366, 115] width 11 height 5
click at [360, 116] on input "False" at bounding box center [357, 116] width 5 height 4
radio input "true"
radio input "false"
click at [316, 73] on label "True" at bounding box center [319, 71] width 46 height 15
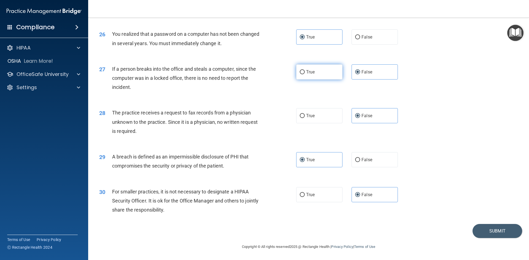
click at [305, 73] on input "True" at bounding box center [302, 72] width 5 height 4
radio input "true"
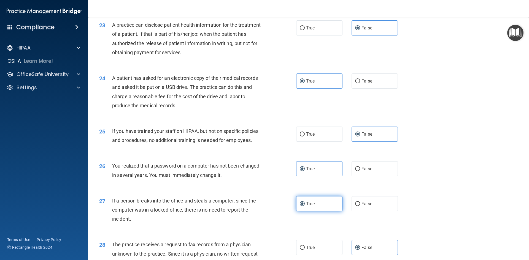
scroll to position [906, 0]
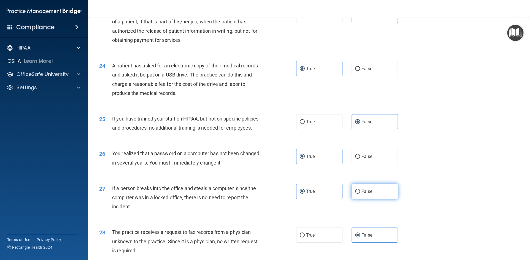
click at [356, 194] on input "False" at bounding box center [357, 192] width 5 height 4
radio input "true"
radio input "false"
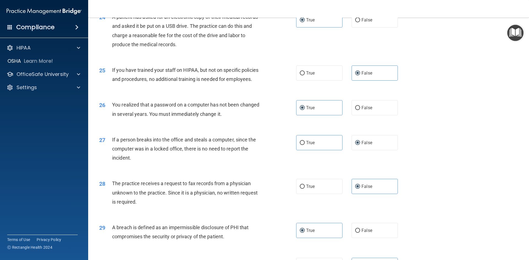
scroll to position [1043, 0]
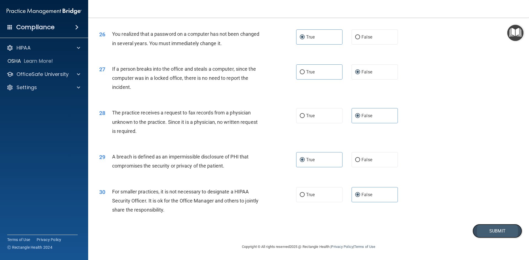
click at [496, 237] on button "Submit" at bounding box center [497, 231] width 50 height 14
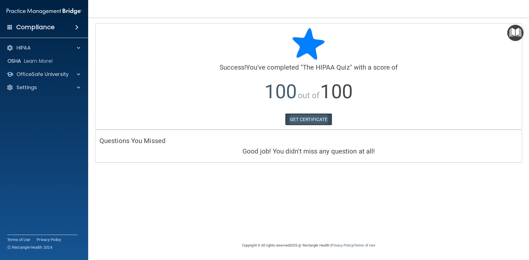
click at [308, 116] on link "GET CERTIFICATE" at bounding box center [308, 119] width 47 height 12
click at [42, 30] on h4 "Compliance" at bounding box center [35, 27] width 38 height 8
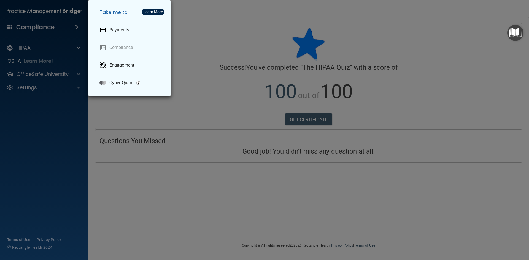
click at [42, 31] on div "Take me to: Payments Compliance Engagement Cyber Quant" at bounding box center [264, 130] width 529 height 260
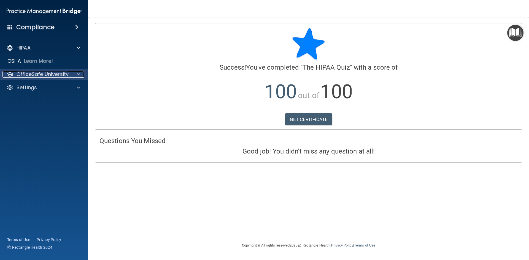
click at [32, 75] on p "OfficeSafe University" at bounding box center [43, 74] width 52 height 7
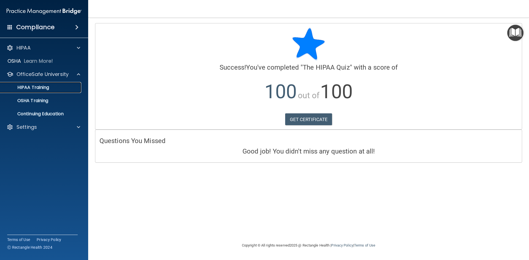
click at [35, 85] on p "HIPAA Training" at bounding box center [26, 88] width 45 height 6
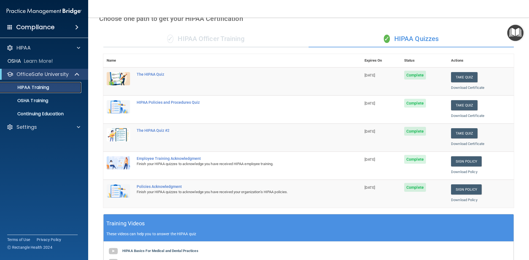
scroll to position [17, 0]
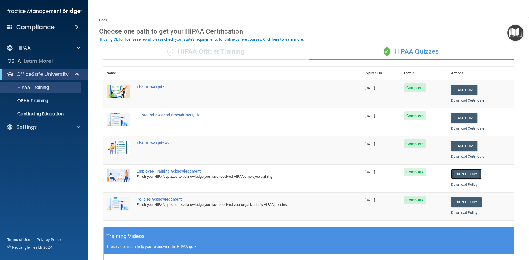
click at [474, 176] on link "Sign Policy" at bounding box center [466, 174] width 31 height 10
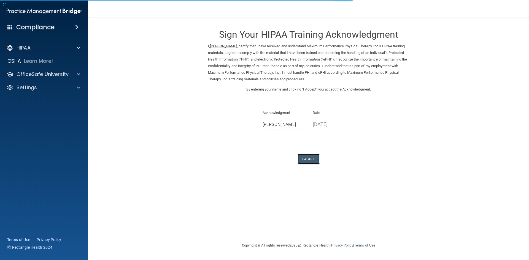
click at [311, 160] on button "I Agree" at bounding box center [308, 159] width 22 height 10
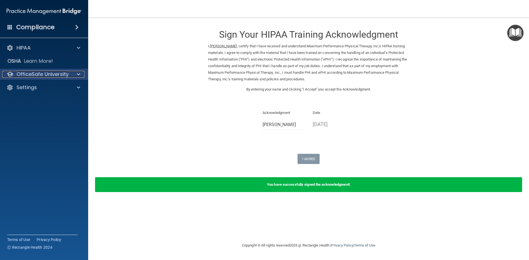
click at [45, 74] on p "OfficeSafe University" at bounding box center [43, 74] width 52 height 7
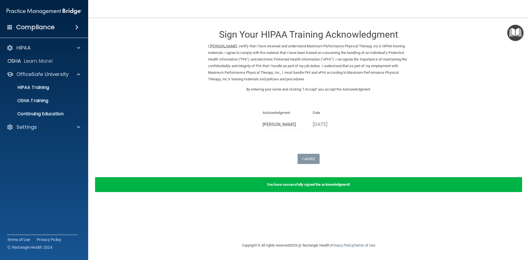
click at [37, 94] on ul "HIPAA Training OSHA Training Continuing Education" at bounding box center [44, 100] width 100 height 40
click at [39, 89] on p "HIPAA Training" at bounding box center [26, 88] width 45 height 6
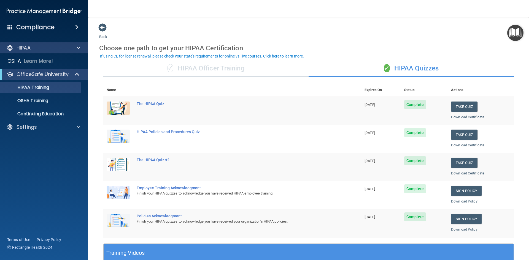
click at [55, 52] on div "HIPAA" at bounding box center [44, 47] width 88 height 11
click at [227, 72] on div "✓ HIPAA Officer Training" at bounding box center [205, 68] width 205 height 17
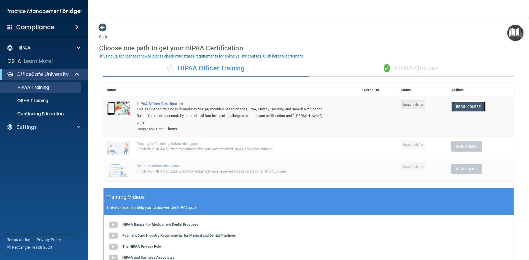
click at [468, 105] on link "Begin Course" at bounding box center [468, 107] width 34 height 10
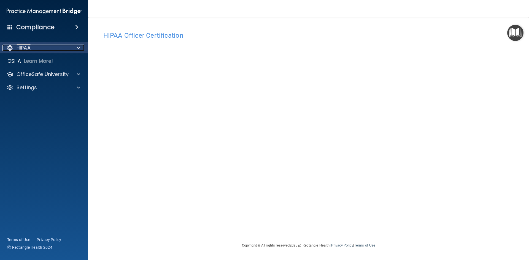
click at [30, 50] on p "HIPAA" at bounding box center [24, 48] width 14 height 7
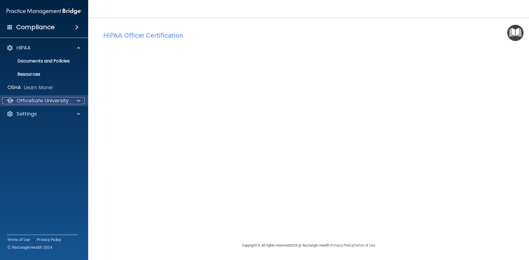
click at [40, 98] on p "OfficeSafe University" at bounding box center [43, 100] width 52 height 7
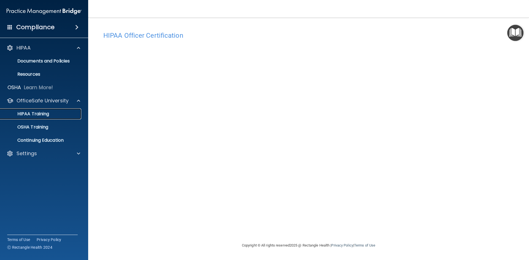
click at [36, 113] on p "HIPAA Training" at bounding box center [26, 114] width 45 height 6
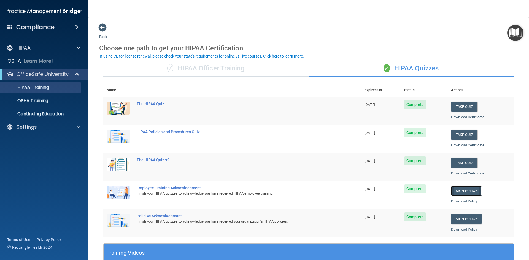
click at [469, 191] on link "Sign Policy" at bounding box center [466, 191] width 31 height 10
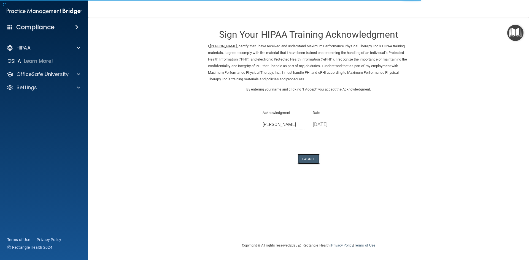
click at [313, 162] on button "I Agree" at bounding box center [308, 159] width 22 height 10
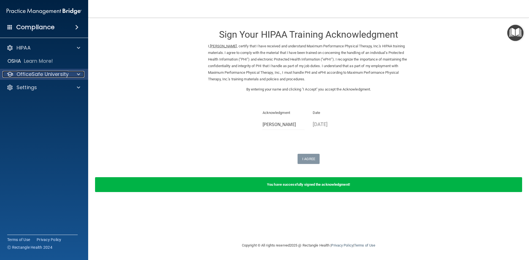
click at [26, 74] on p "OfficeSafe University" at bounding box center [43, 74] width 52 height 7
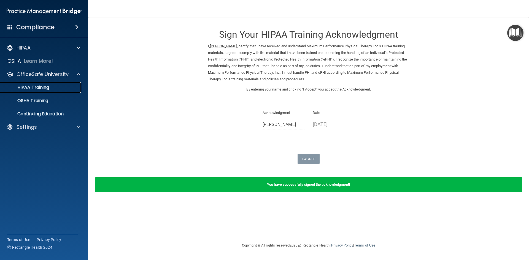
click at [35, 87] on p "HIPAA Training" at bounding box center [26, 88] width 45 height 6
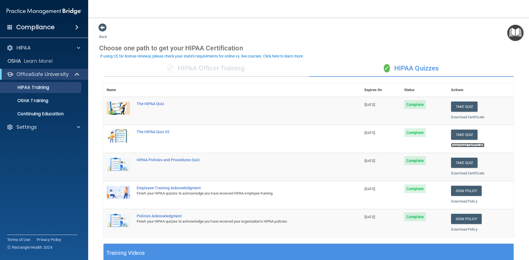
click at [474, 145] on link "Download Certificate" at bounding box center [467, 145] width 33 height 4
